Goal: Find contact information: Obtain details needed to contact an individual or organization

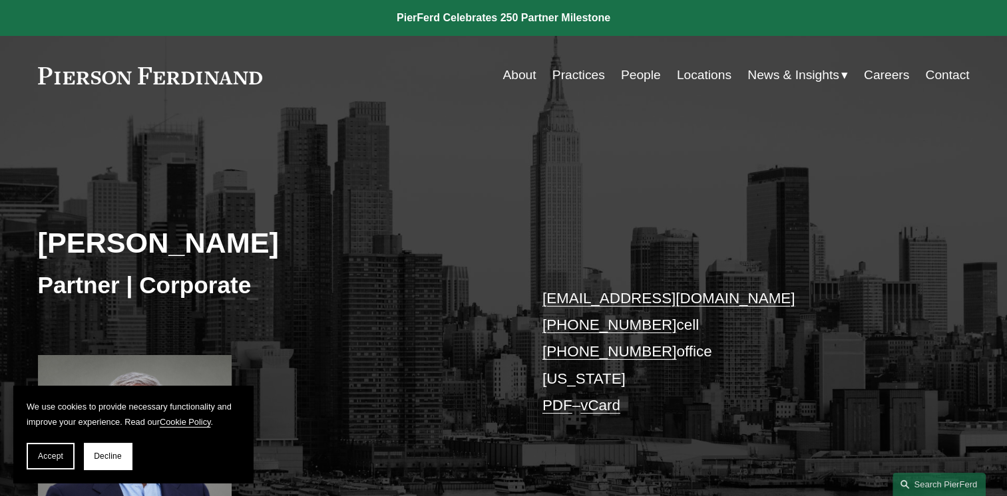
click at [625, 78] on link "People" at bounding box center [641, 75] width 40 height 25
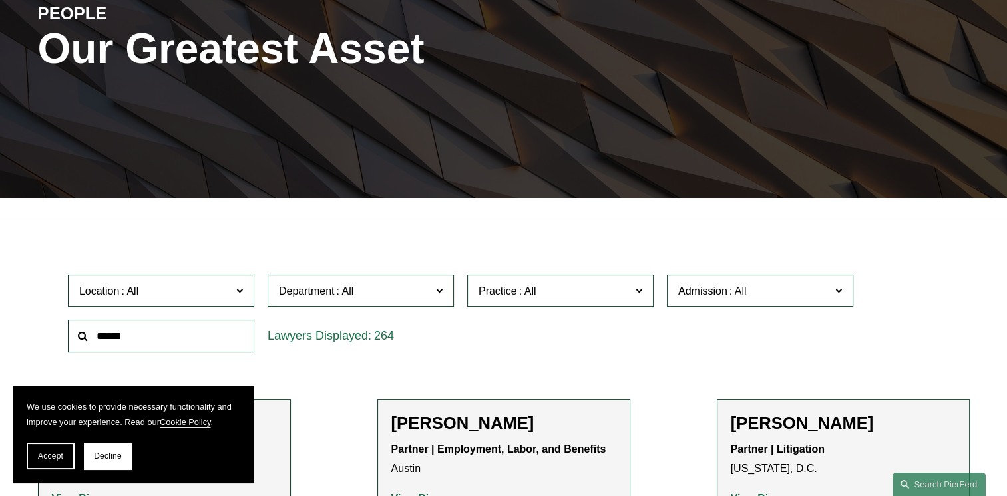
scroll to position [266, 0]
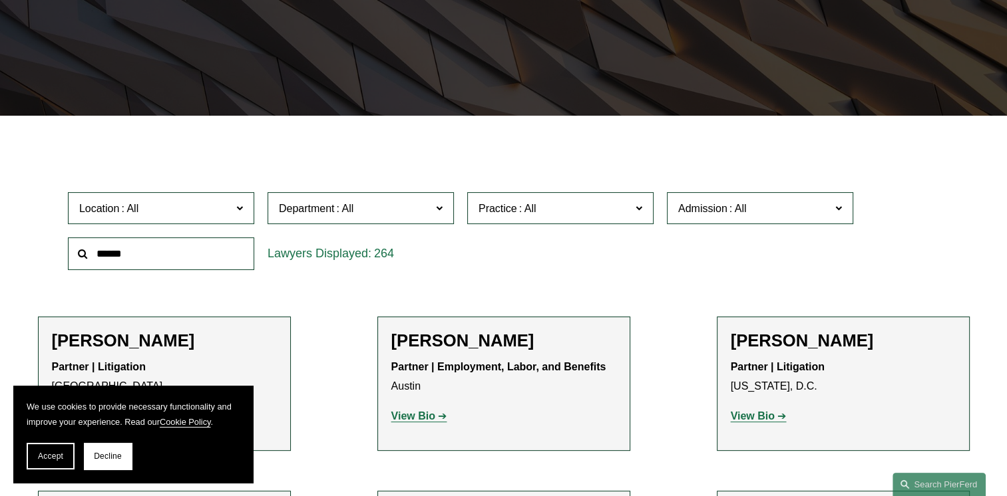
click at [439, 209] on span at bounding box center [439, 207] width 7 height 17
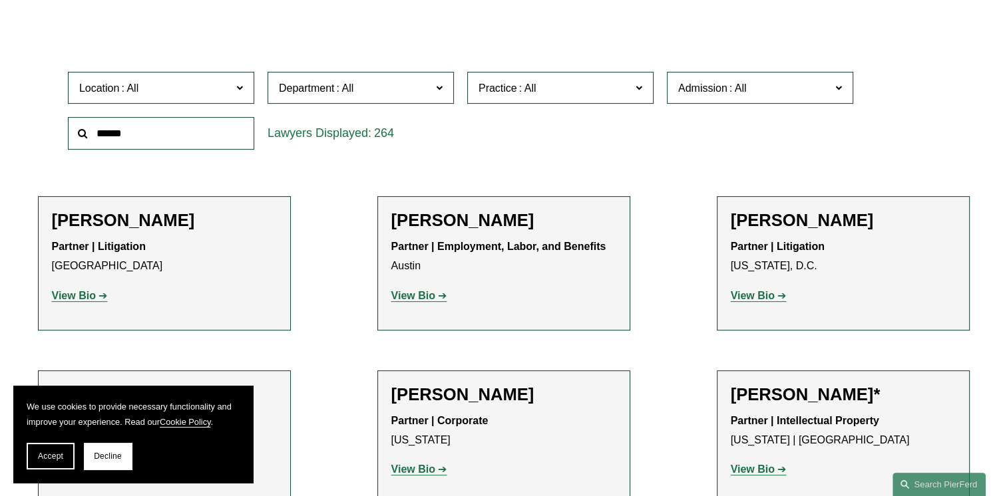
scroll to position [399, 0]
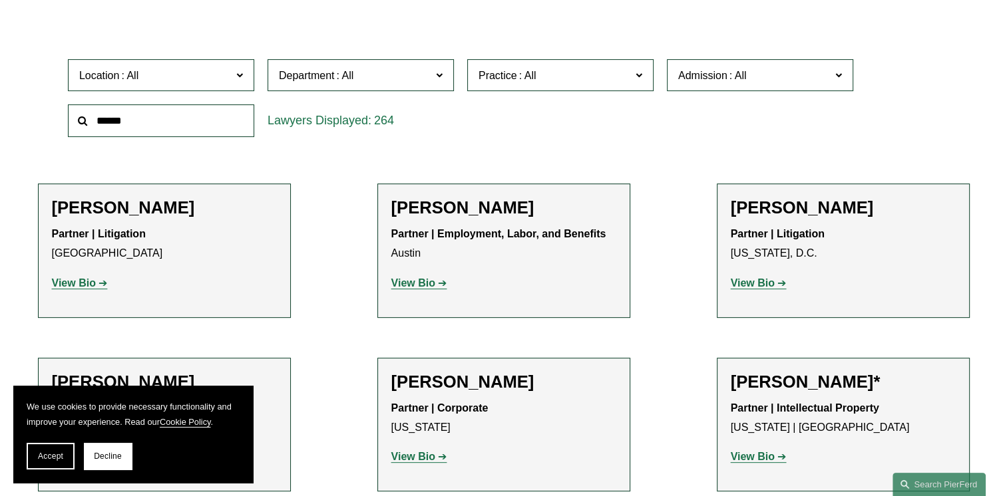
click at [0, 0] on link "Corporate" at bounding box center [0, 0] width 0 height 0
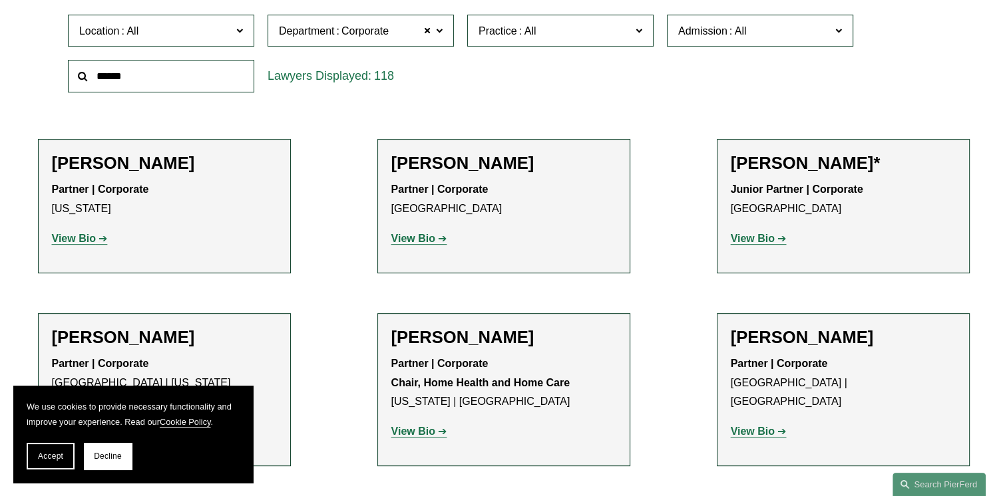
scroll to position [445, 0]
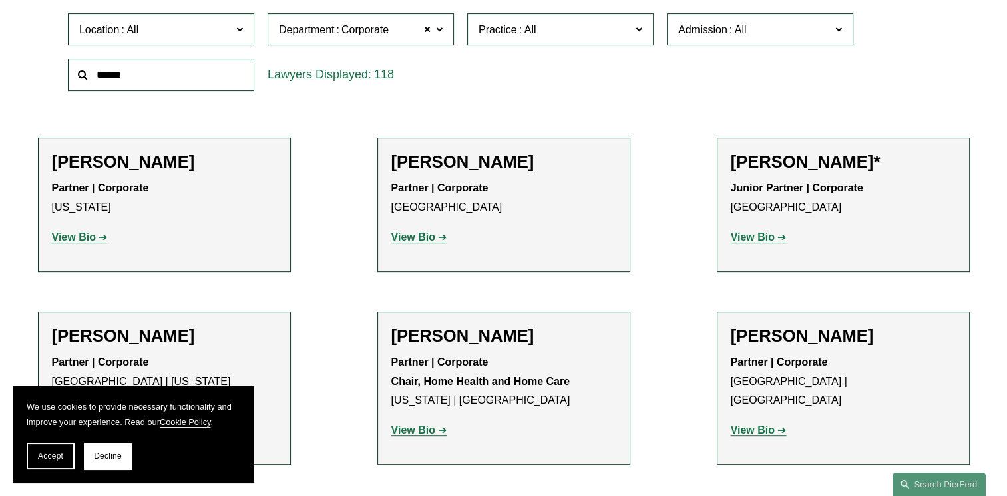
click at [517, 32] on span at bounding box center [527, 29] width 21 height 11
click at [0, 0] on link "Banking and Financial Services" at bounding box center [0, 0] width 0 height 0
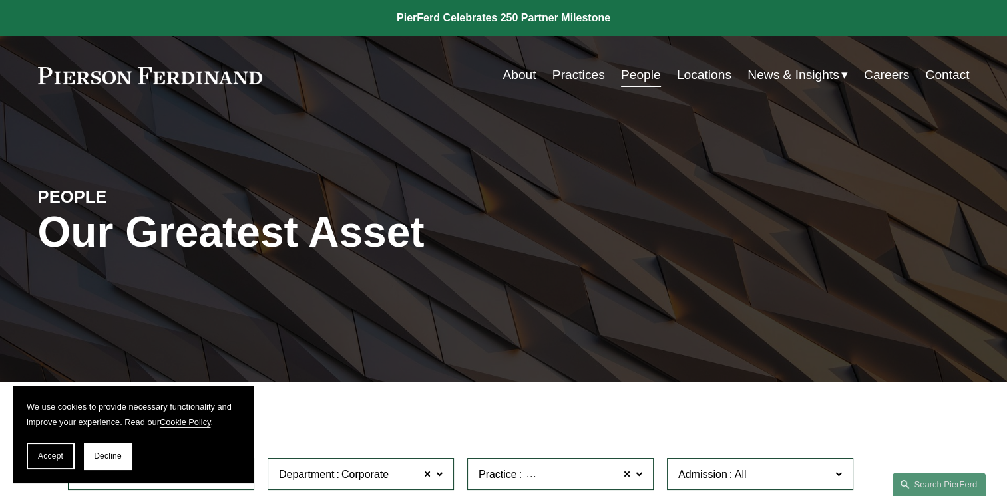
click at [951, 76] on link "Contact" at bounding box center [947, 75] width 44 height 25
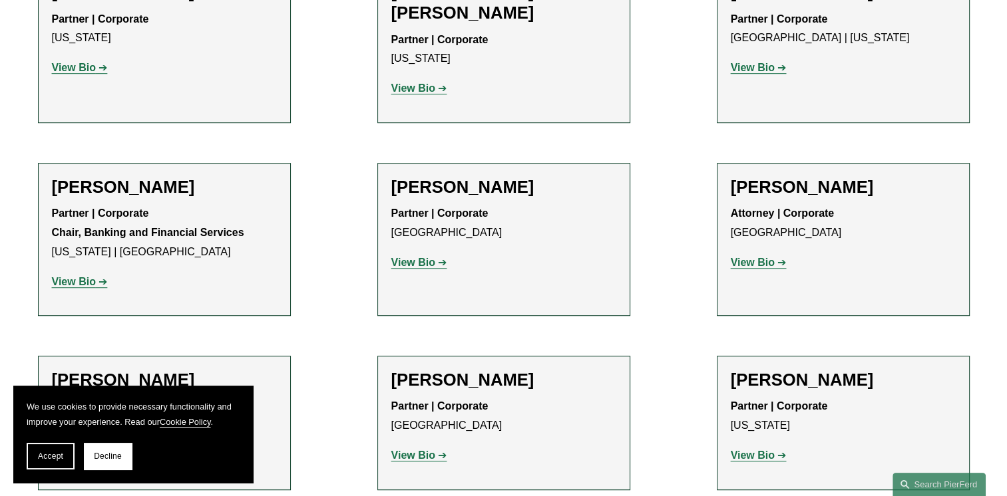
scroll to position [865, 0]
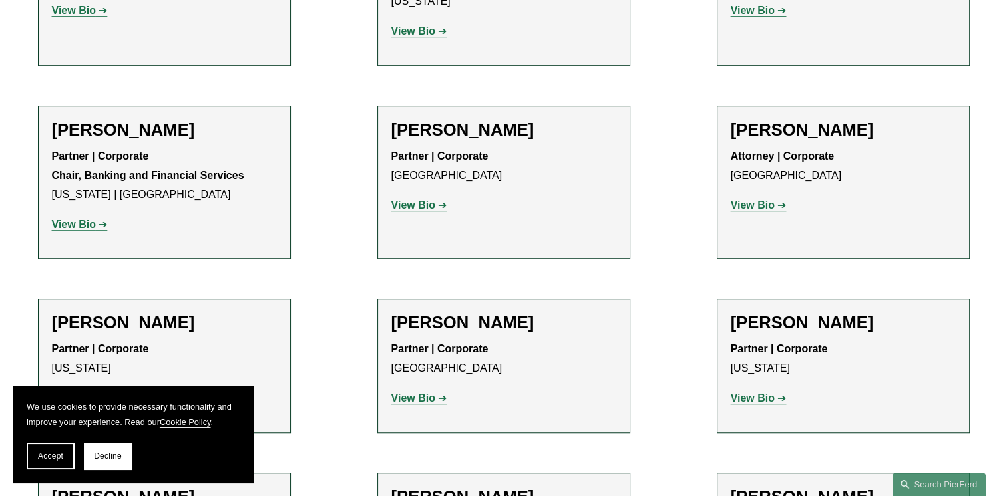
drag, startPoint x: 235, startPoint y: 92, endPoint x: 37, endPoint y: 102, distance: 197.9
click at [38, 106] on li "[PERSON_NAME] Partner | Corporate Chair, Banking and Financial Services [US_STA…" at bounding box center [164, 182] width 253 height 153
drag, startPoint x: 55, startPoint y: 92, endPoint x: 223, endPoint y: 84, distance: 168.5
click at [223, 120] on h2 "[PERSON_NAME]" at bounding box center [164, 130] width 225 height 21
copy h2 "[PERSON_NAME]"
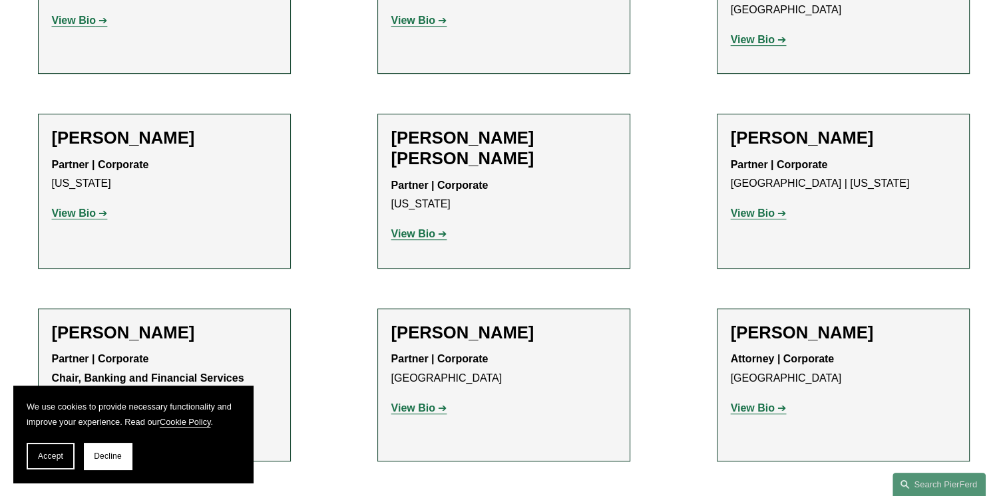
scroll to position [466, 0]
